Goal: Information Seeking & Learning: Learn about a topic

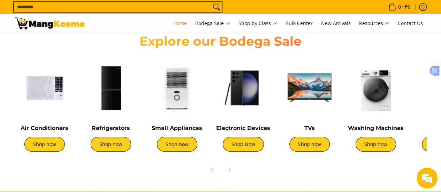
scroll to position [246, 0]
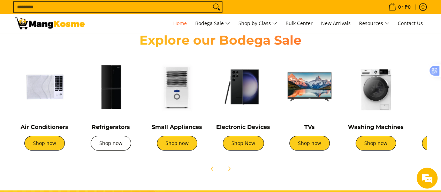
click at [108, 146] on link "Shop now" at bounding box center [111, 143] width 40 height 15
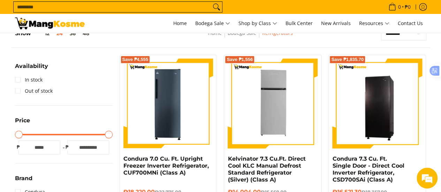
scroll to position [106, 0]
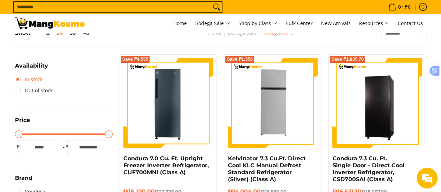
click at [20, 79] on link "In stock" at bounding box center [29, 79] width 28 height 11
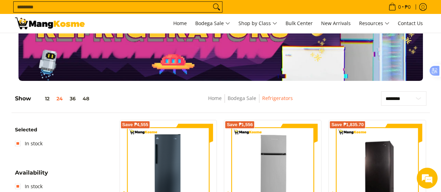
scroll to position [38, 0]
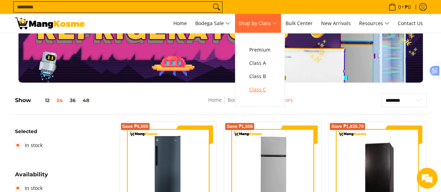
click at [259, 87] on span "Class C" at bounding box center [259, 89] width 21 height 9
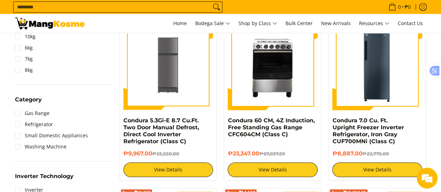
scroll to position [315, 0]
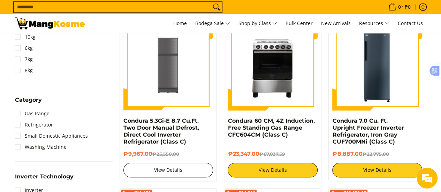
click at [175, 173] on link "View Details" at bounding box center [168, 170] width 90 height 15
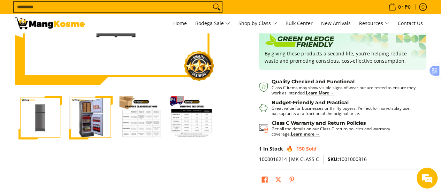
scroll to position [163, 0]
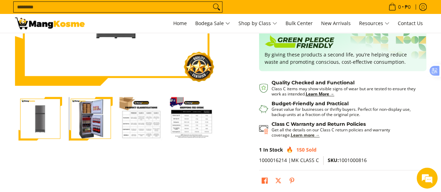
click at [291, 133] on strong "Learn more →" at bounding box center [305, 135] width 29 height 6
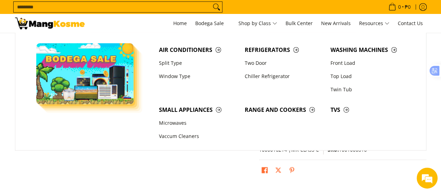
scroll to position [175, 0]
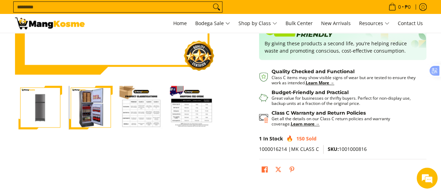
click at [213, 166] on div "Skip to Main Content Enable zoom Disable zoom Enable zoom Disable zoom Home Cla…" at bounding box center [221, 29] width 418 height 314
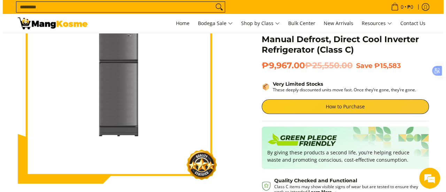
scroll to position [67, 0]
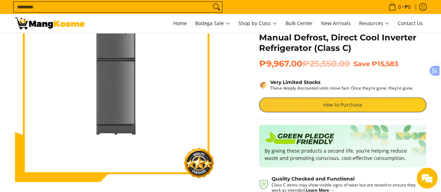
click at [331, 101] on link "How to Purchase" at bounding box center [342, 105] width 167 height 15
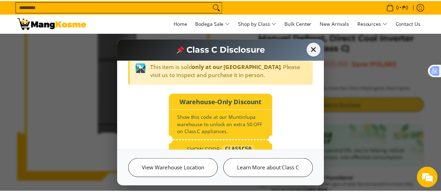
scroll to position [129, 0]
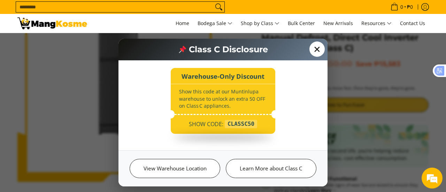
click at [317, 46] on span "✕" at bounding box center [316, 48] width 15 height 15
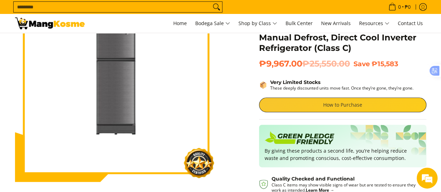
scroll to position [0, 0]
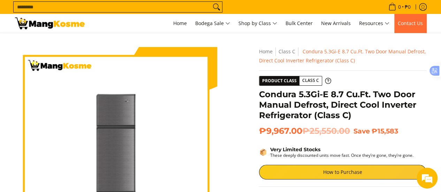
click at [414, 24] on span "Contact Us" at bounding box center [410, 23] width 25 height 7
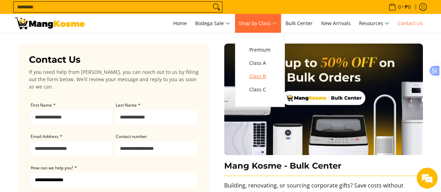
click at [266, 81] on link "Class B" at bounding box center [260, 76] width 28 height 13
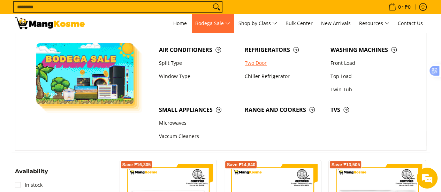
click at [258, 63] on link "Two Door" at bounding box center [284, 62] width 86 height 13
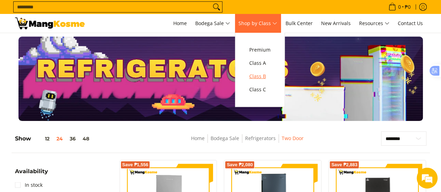
click at [259, 78] on span "Class B" at bounding box center [259, 76] width 21 height 9
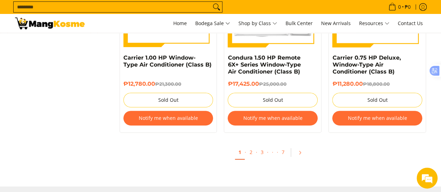
scroll to position [1475, 0]
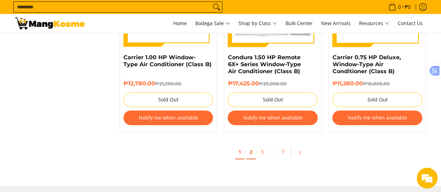
click at [254, 153] on link "2" at bounding box center [251, 152] width 10 height 14
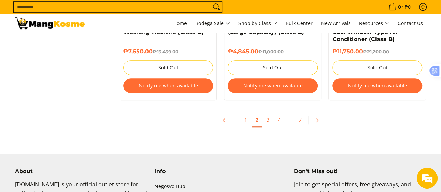
scroll to position [1542, 0]
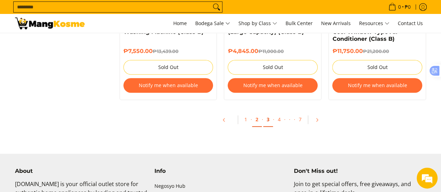
click at [266, 116] on link "3" at bounding box center [268, 120] width 10 height 14
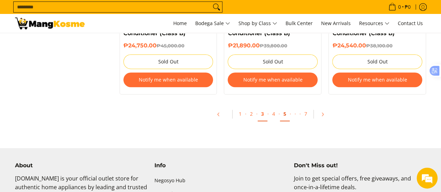
click at [282, 109] on link "5" at bounding box center [285, 114] width 10 height 14
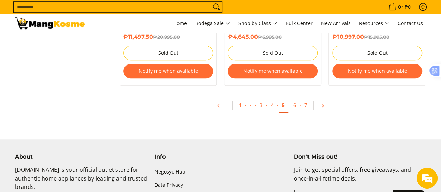
scroll to position [1565, 0]
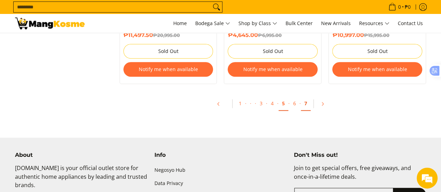
click at [301, 104] on link "7" at bounding box center [306, 104] width 10 height 14
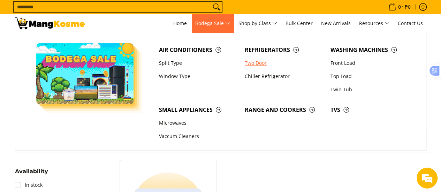
click at [252, 63] on link "Two Door" at bounding box center [284, 62] width 86 height 13
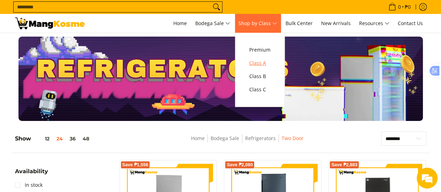
click at [260, 62] on span "Class A" at bounding box center [259, 63] width 21 height 9
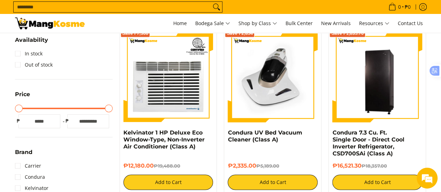
scroll to position [132, 0]
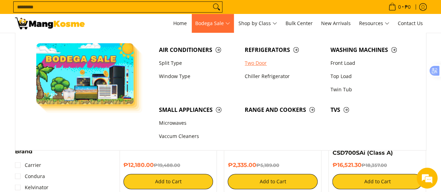
click at [255, 65] on link "Two Door" at bounding box center [284, 62] width 86 height 13
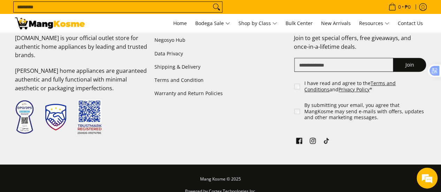
scroll to position [1504, 0]
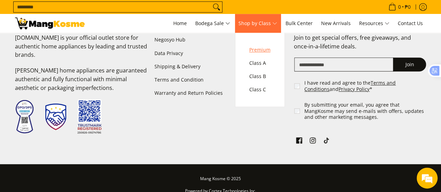
click at [261, 50] on span "Premium" at bounding box center [259, 50] width 21 height 9
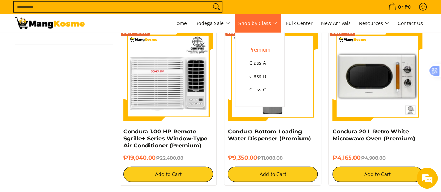
scroll to position [951, 0]
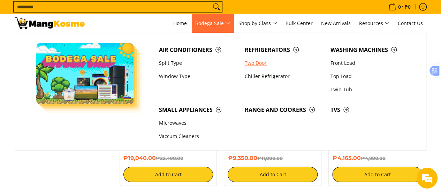
click at [262, 65] on link "Two Door" at bounding box center [284, 62] width 86 height 13
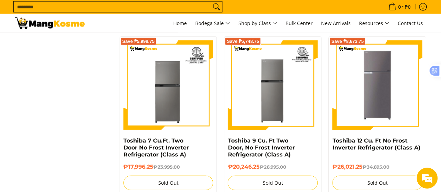
scroll to position [704, 0]
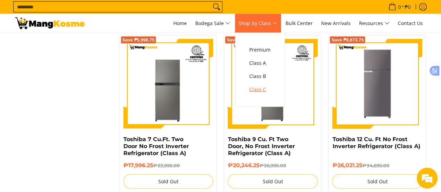
click at [261, 90] on span "Class C" at bounding box center [259, 89] width 21 height 9
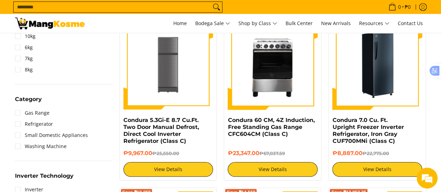
scroll to position [316, 0]
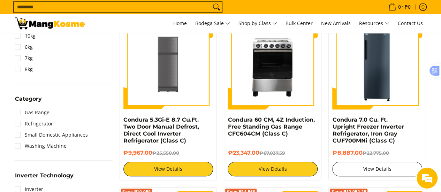
click at [361, 163] on link "View Details" at bounding box center [377, 169] width 90 height 15
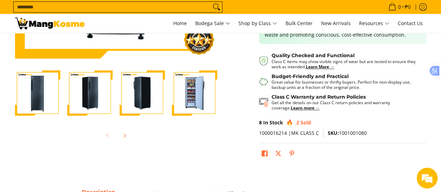
click at [43, 92] on img "Condura 7.0 Cu. Ft. Upright Freezer Inverter Refrigerator, Iron Gray CUF700MNi …" at bounding box center [37, 92] width 45 height 45
click at [82, 93] on img "Condura 7.0 Cu. Ft. Upright Freezer Inverter Refrigerator, Iron Gray CUF700MNi …" at bounding box center [89, 92] width 45 height 45
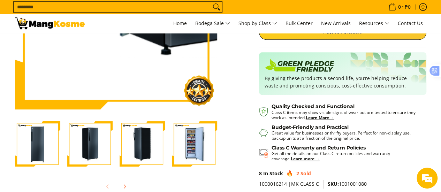
scroll to position [184, 0]
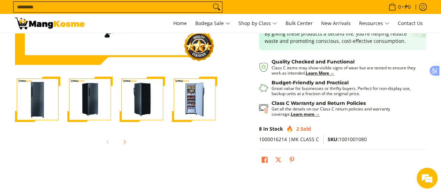
click at [116, 106] on div at bounding box center [142, 99] width 52 height 54
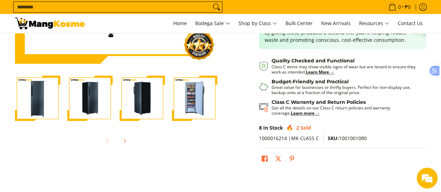
scroll to position [221, 0]
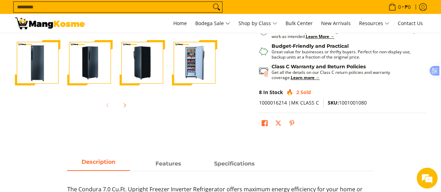
click at [191, 74] on img "Condura 7.0 Cu. Ft. Upright Freezer Inverter Refrigerator, Iron Gray CUF700MNi …" at bounding box center [194, 62] width 45 height 45
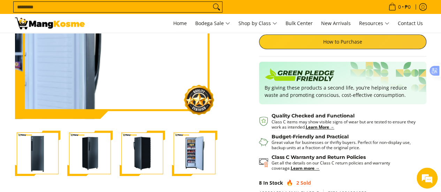
scroll to position [131, 0]
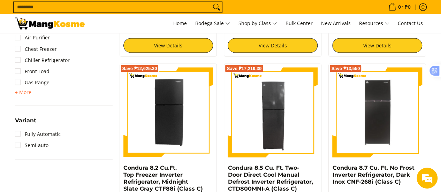
scroll to position [664, 0]
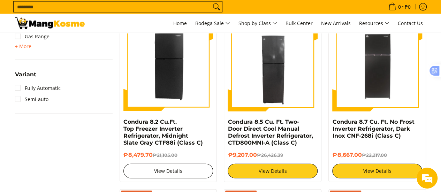
click at [152, 172] on link "View Details" at bounding box center [168, 171] width 90 height 15
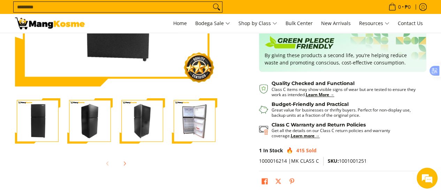
scroll to position [163, 0]
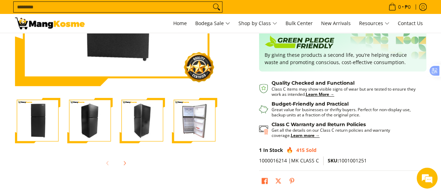
click at [184, 138] on img "Condura 8.2 Cu.Ft. Top Freezer Inverter Refrigerator, Midnight Slate Gray CTF88…" at bounding box center [194, 120] width 45 height 45
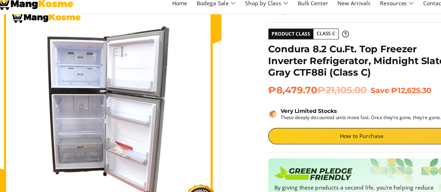
scroll to position [0, 0]
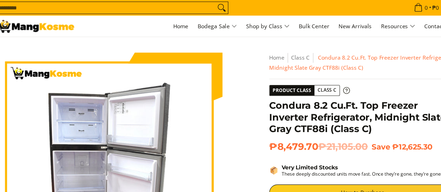
click at [281, 81] on span "Product Class" at bounding box center [279, 80] width 40 height 9
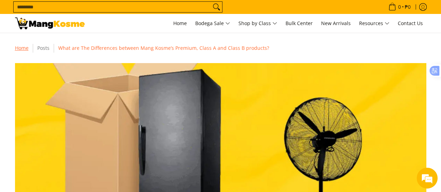
click at [25, 45] on link "Home" at bounding box center [22, 48] width 14 height 7
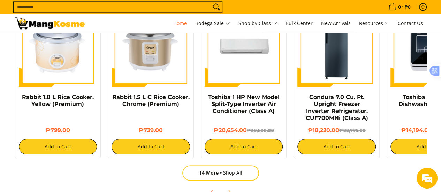
scroll to position [0, 277]
